Goal: Find specific page/section: Find specific page/section

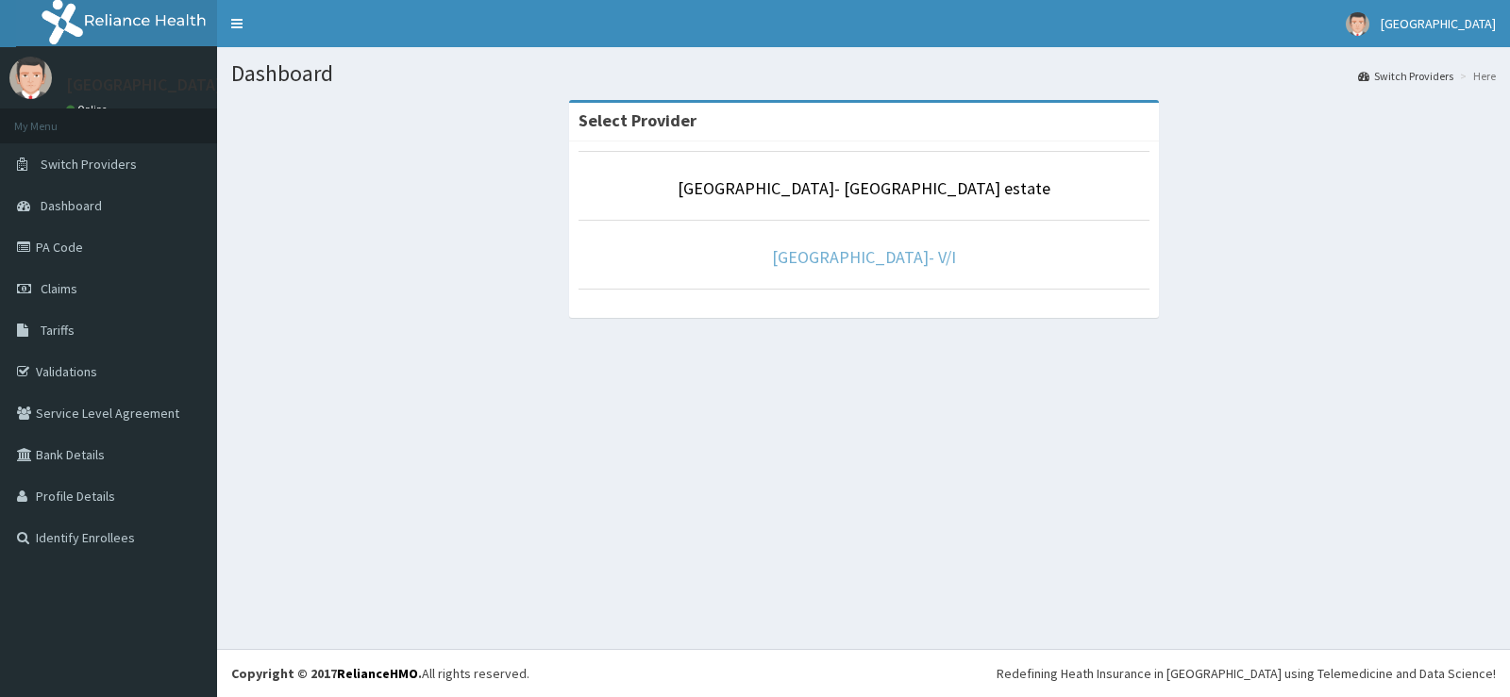
click at [915, 267] on link "[GEOGRAPHIC_DATA]- V/I" at bounding box center [864, 257] width 184 height 22
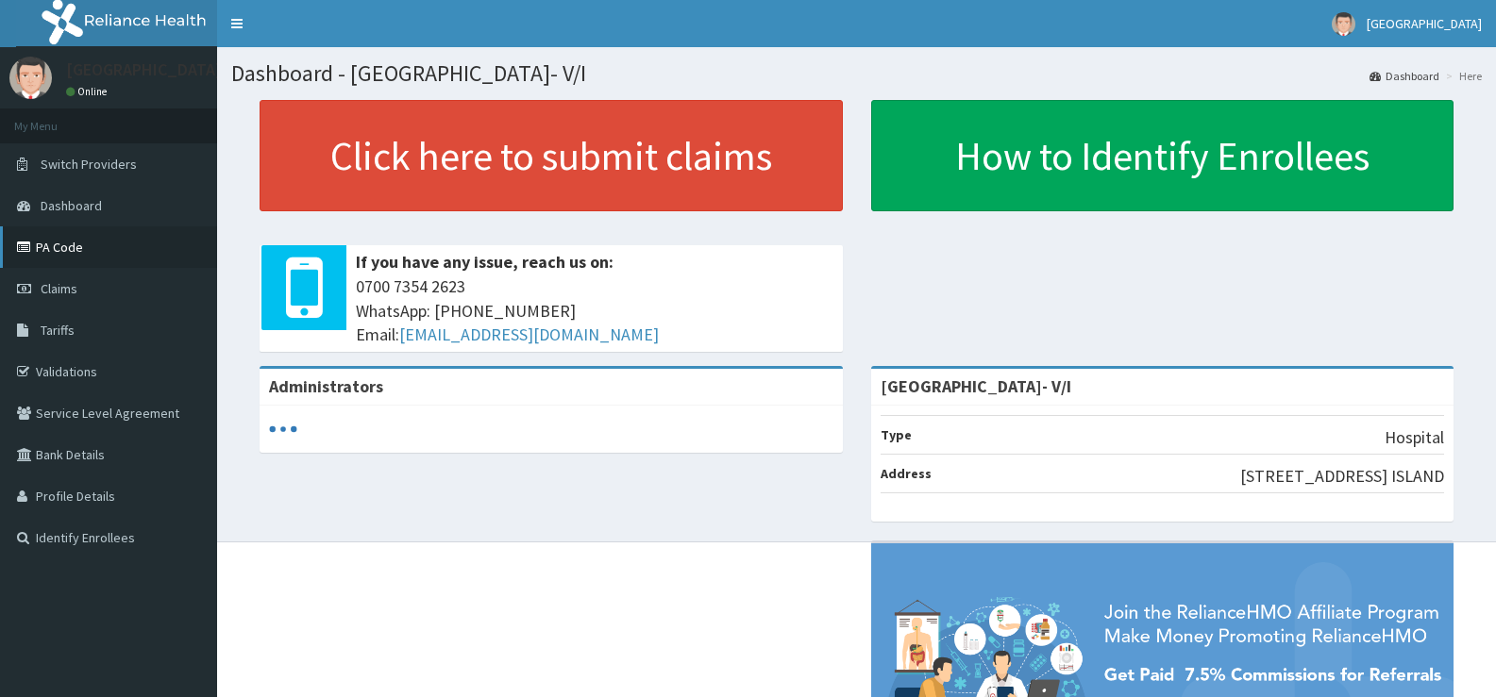
click at [39, 250] on link "PA Code" at bounding box center [108, 247] width 217 height 42
